Goal: Transaction & Acquisition: Purchase product/service

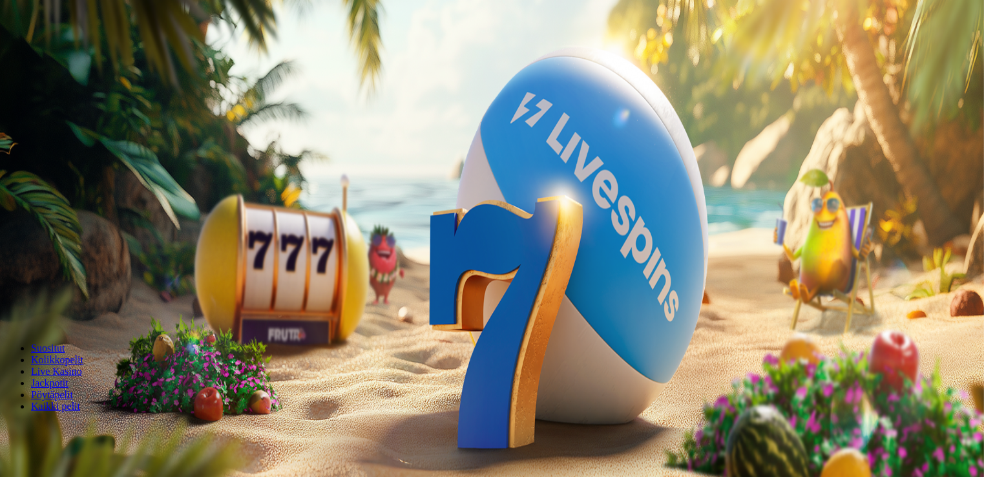
click at [10, 304] on span "minus icon" at bounding box center [10, 304] width 0 height 0
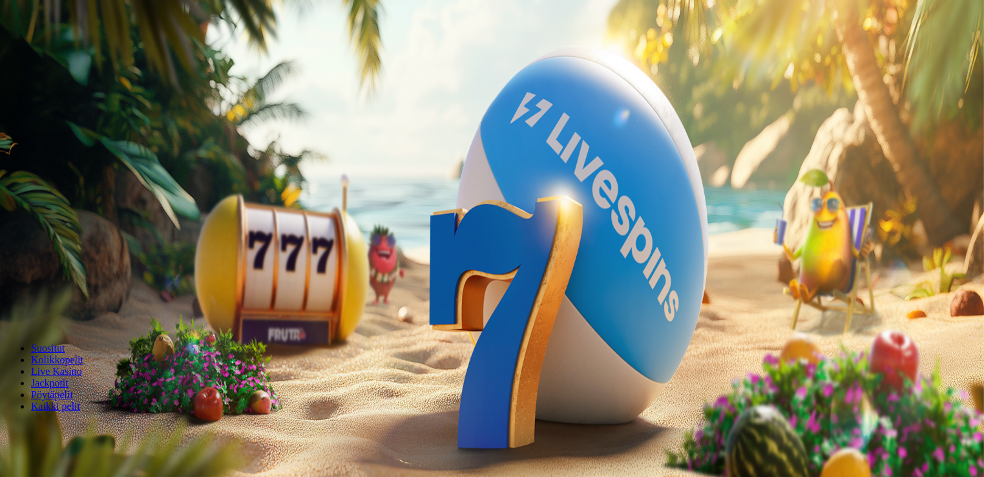
click at [10, 304] on span "minus icon" at bounding box center [10, 304] width 0 height 0
type input "**"
click at [73, 307] on button "Talleta ja pelaa" at bounding box center [39, 314] width 68 height 14
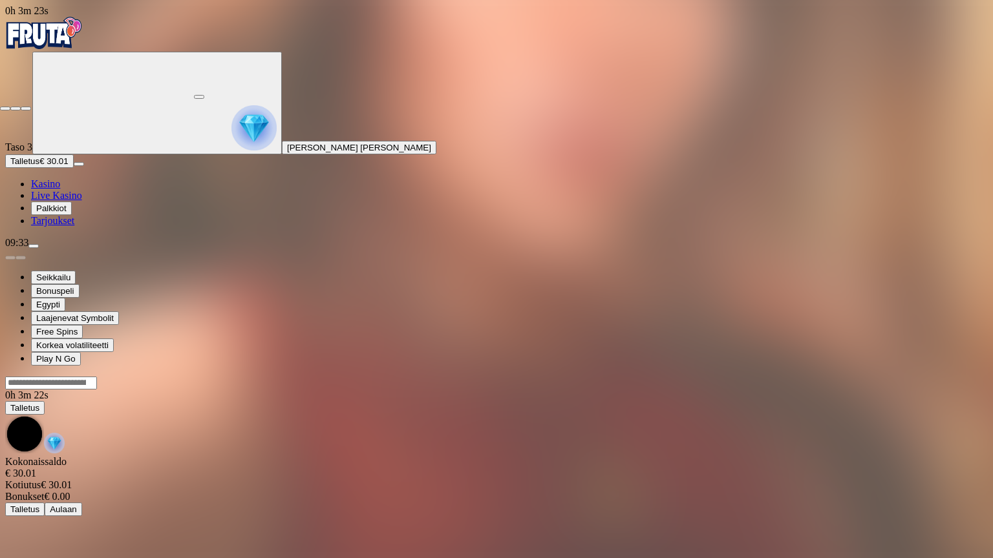
click at [31, 107] on button "button" at bounding box center [26, 109] width 10 height 4
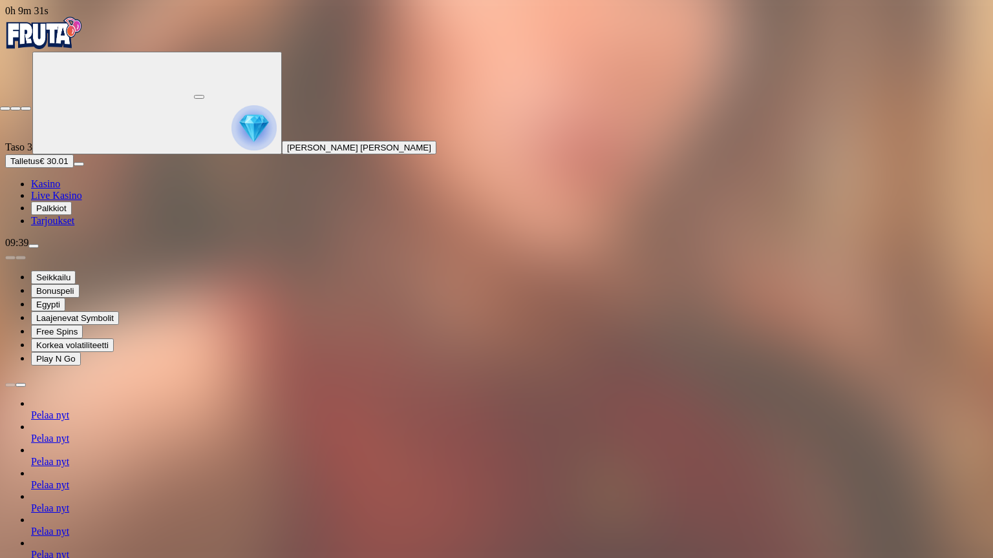
click at [26, 109] on span "fullscreen-exit icon" at bounding box center [26, 109] width 0 height 0
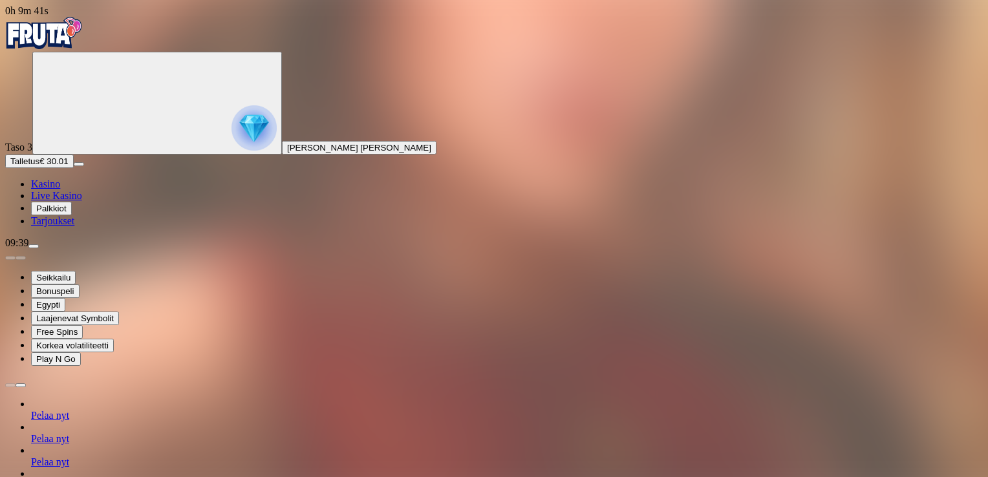
click at [60, 189] on span "Kasino" at bounding box center [45, 183] width 29 height 11
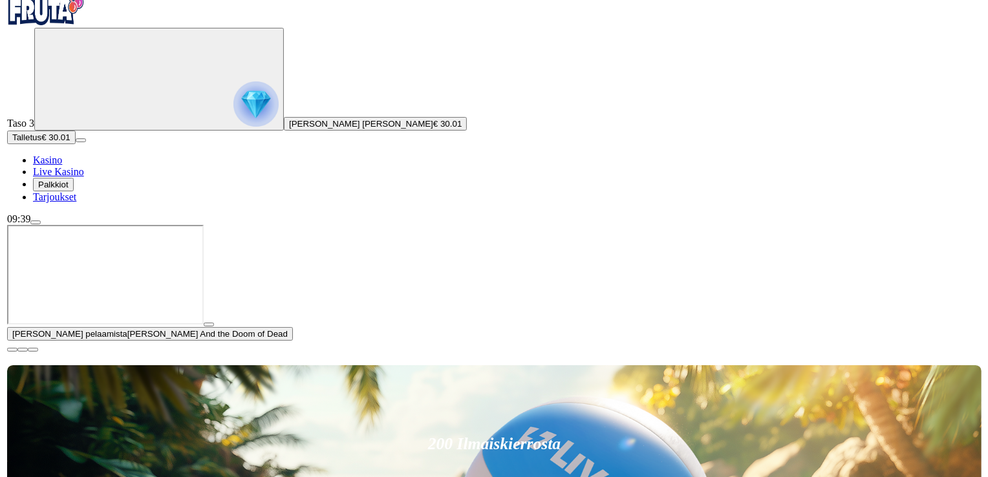
scroll to position [259, 0]
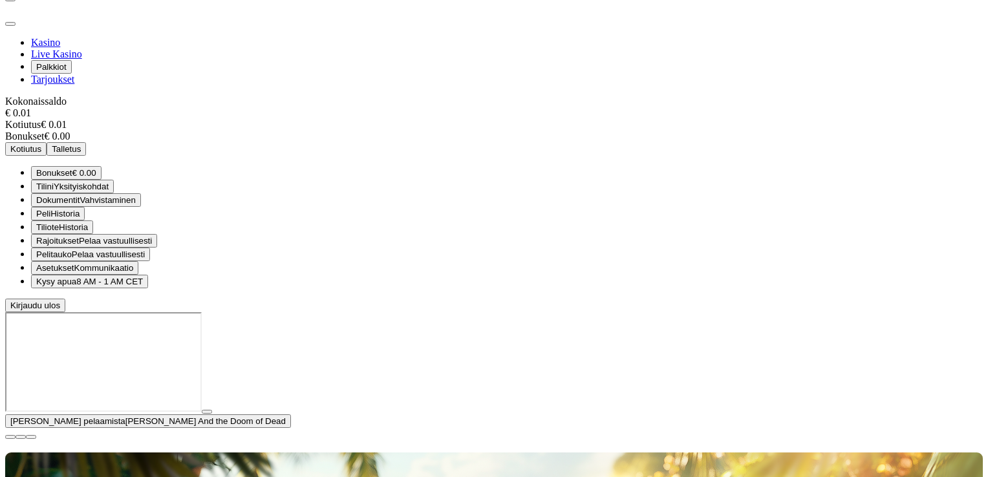
click at [60, 310] on span "Kirjaudu ulos" at bounding box center [35, 306] width 50 height 10
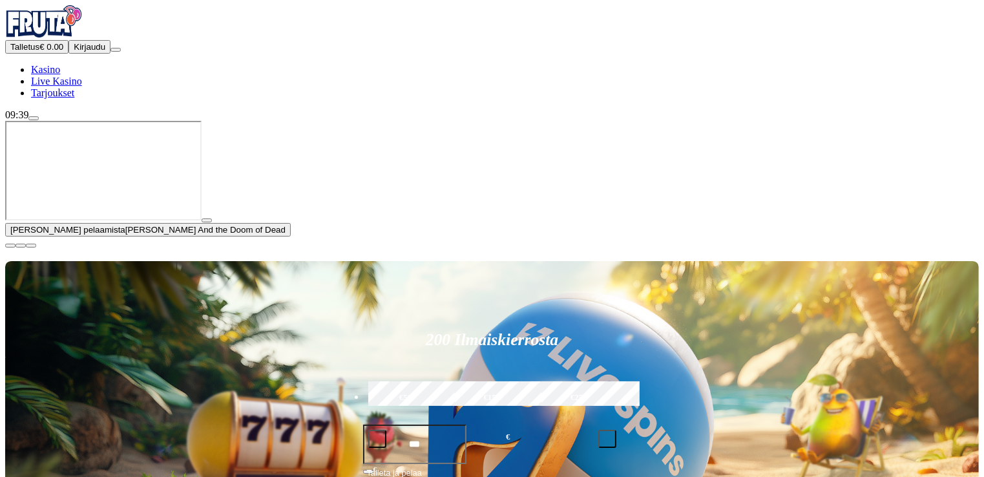
click at [10, 246] on span "close icon" at bounding box center [10, 246] width 0 height 0
